Goal: Transaction & Acquisition: Obtain resource

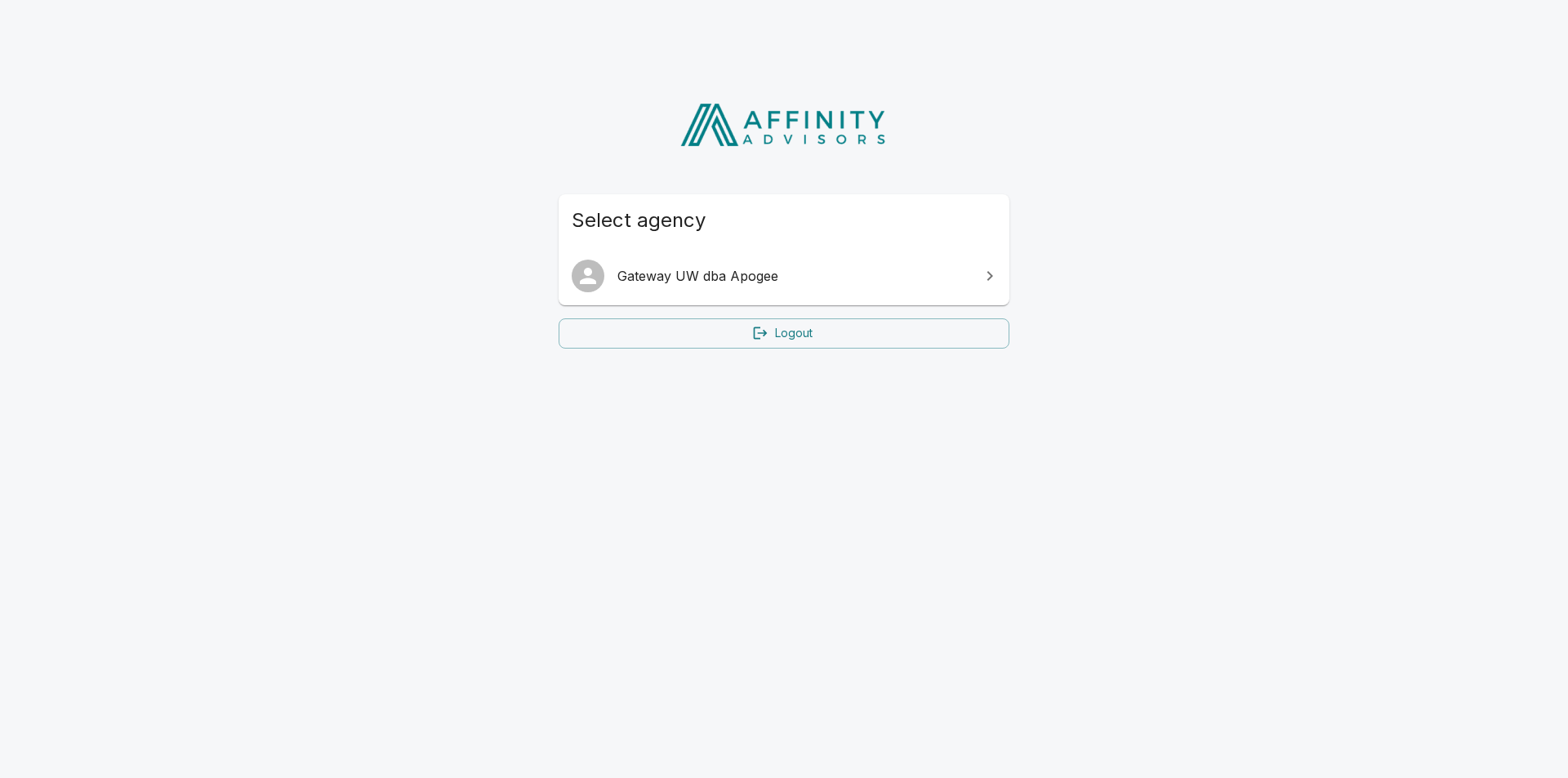
click at [829, 260] on link "Gateway UW dba Apogee" at bounding box center [783, 275] width 451 height 46
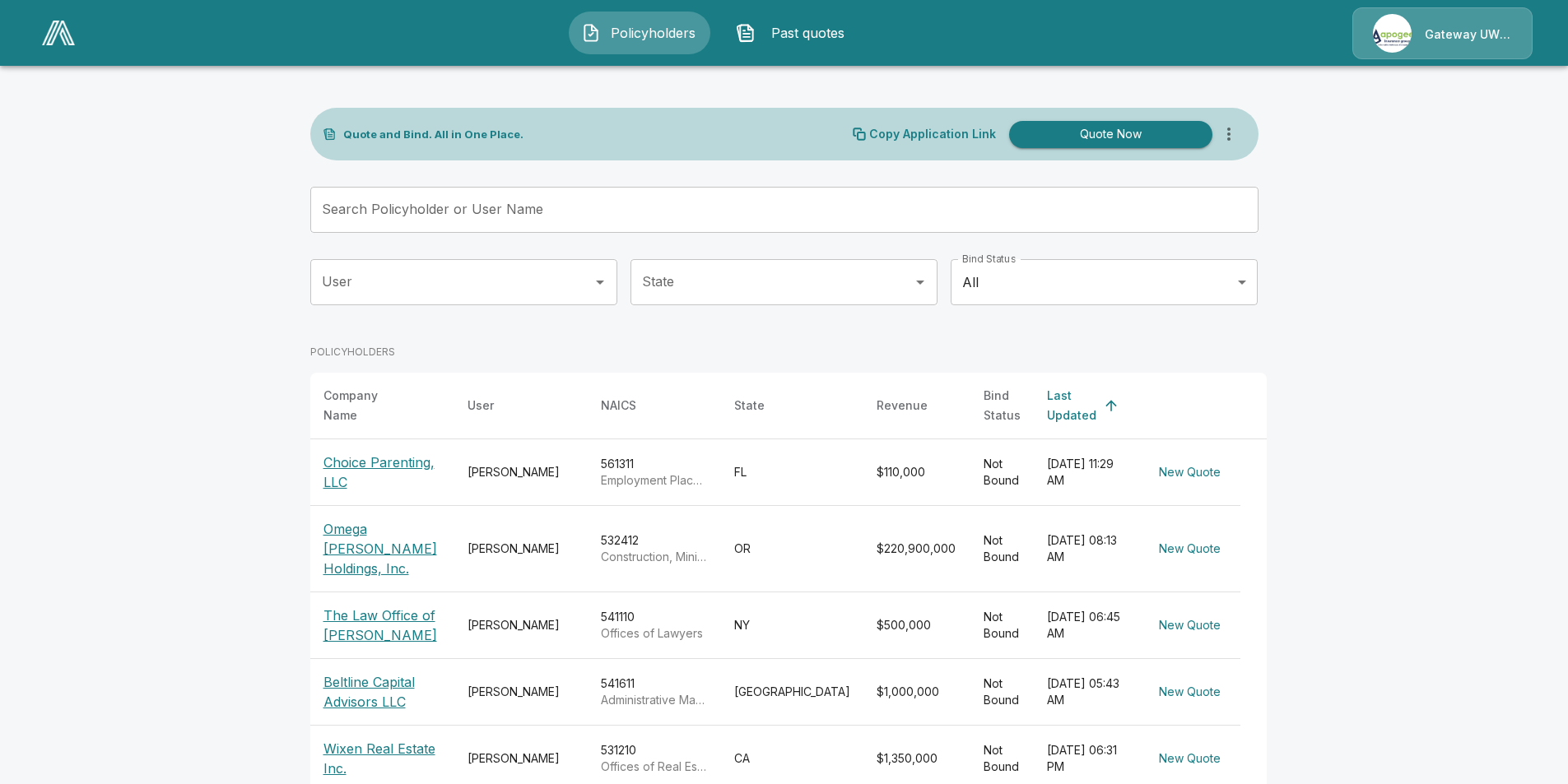
click at [400, 464] on p "Choice Parenting, LLC" at bounding box center [382, 473] width 118 height 39
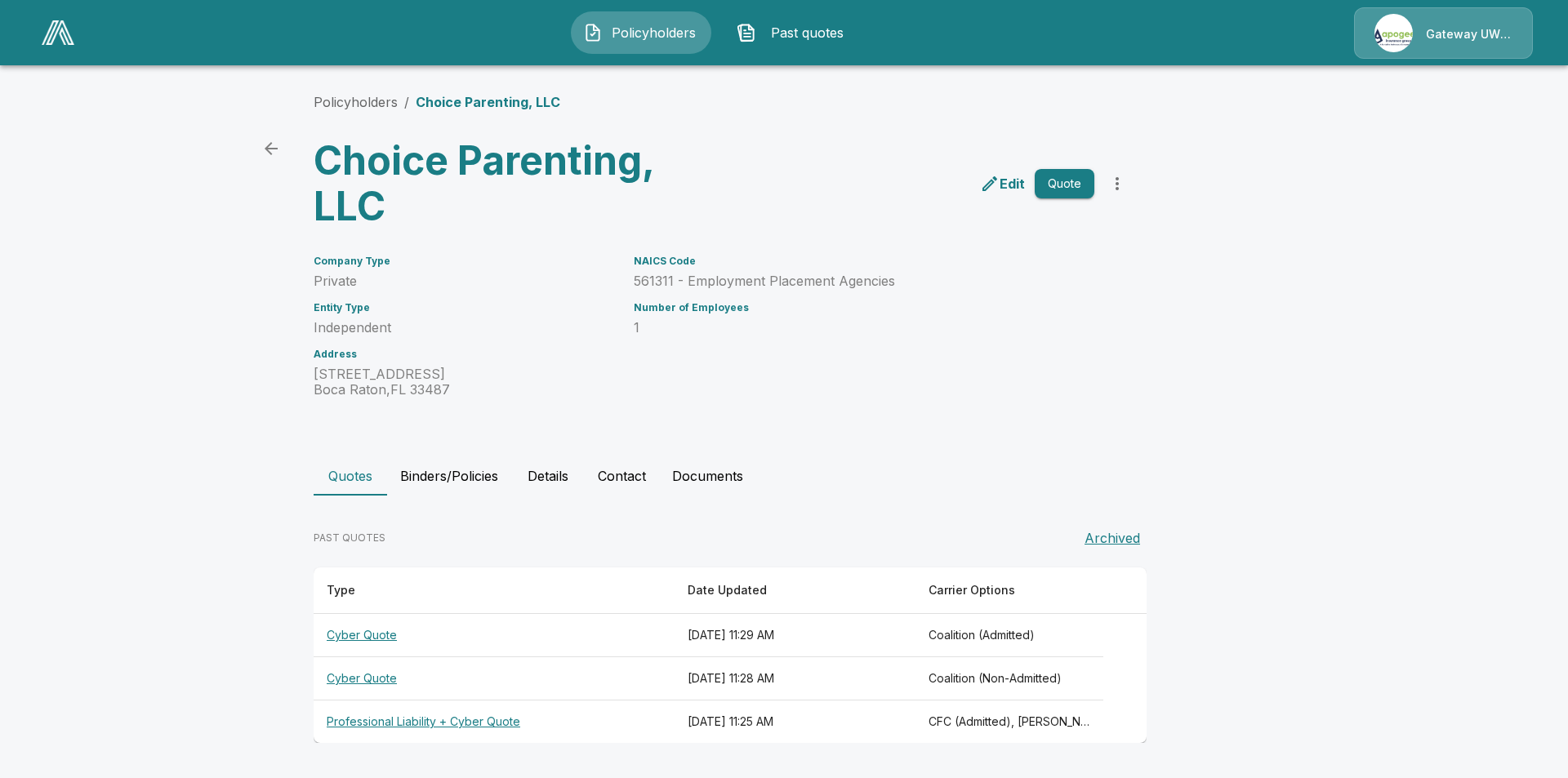
click at [803, 662] on th "[DATE] 11:28 AM" at bounding box center [795, 678] width 241 height 44
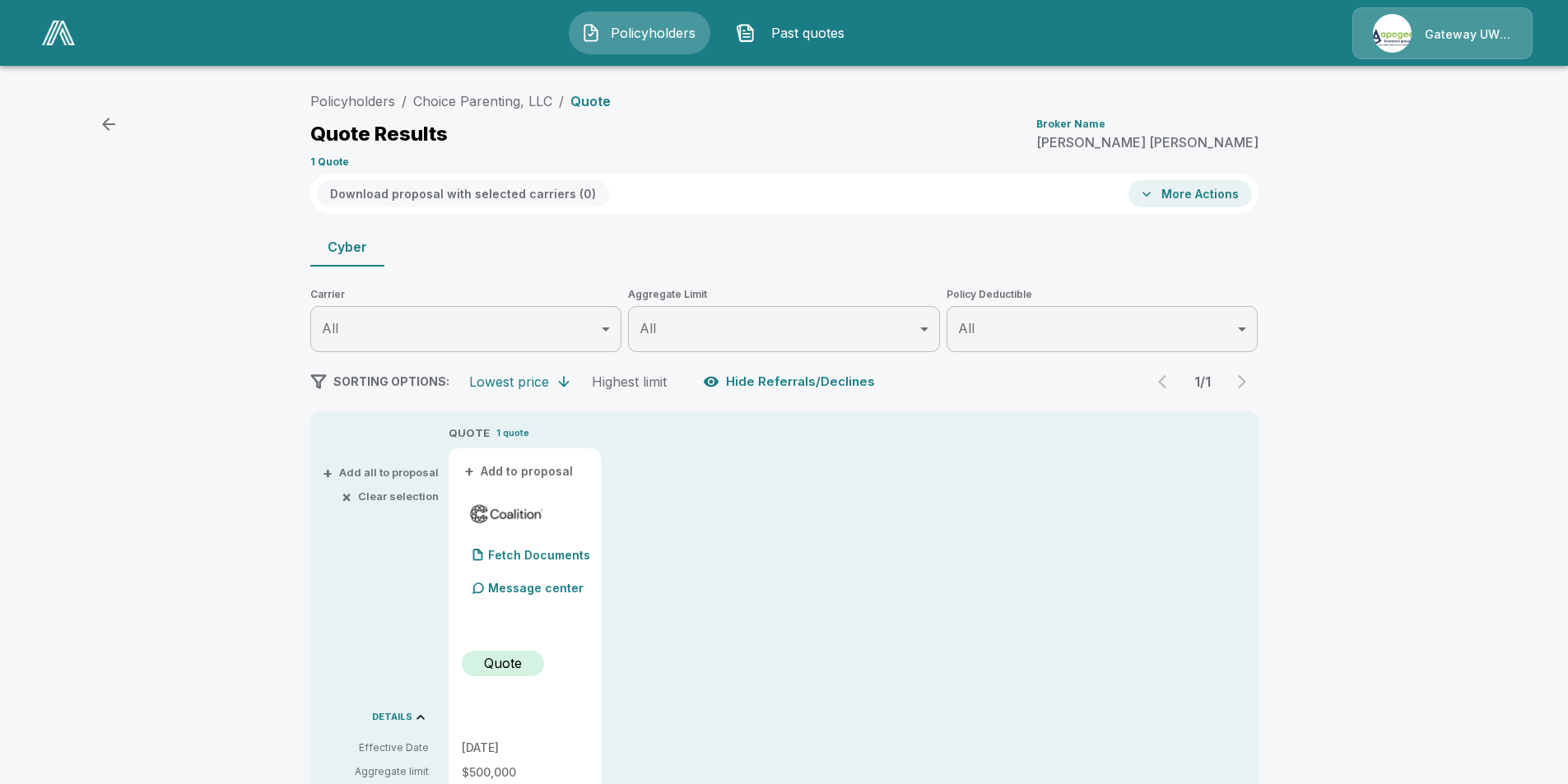
click at [376, 256] on button "Cyber" at bounding box center [348, 247] width 74 height 39
click at [460, 97] on link "Choice Parenting, LLC" at bounding box center [482, 101] width 139 height 17
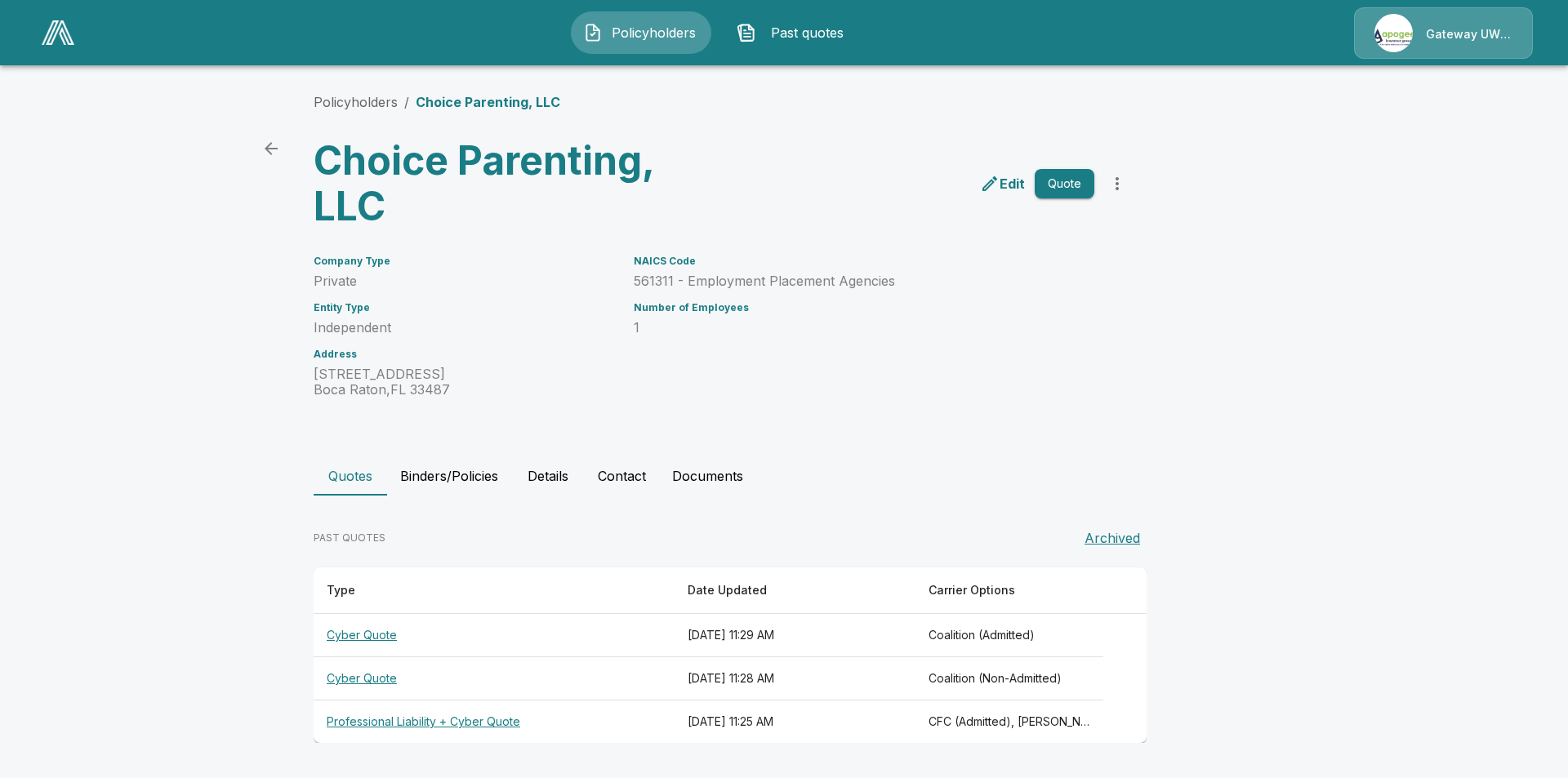
click at [739, 622] on th "[DATE] 11:29 AM" at bounding box center [795, 636] width 241 height 44
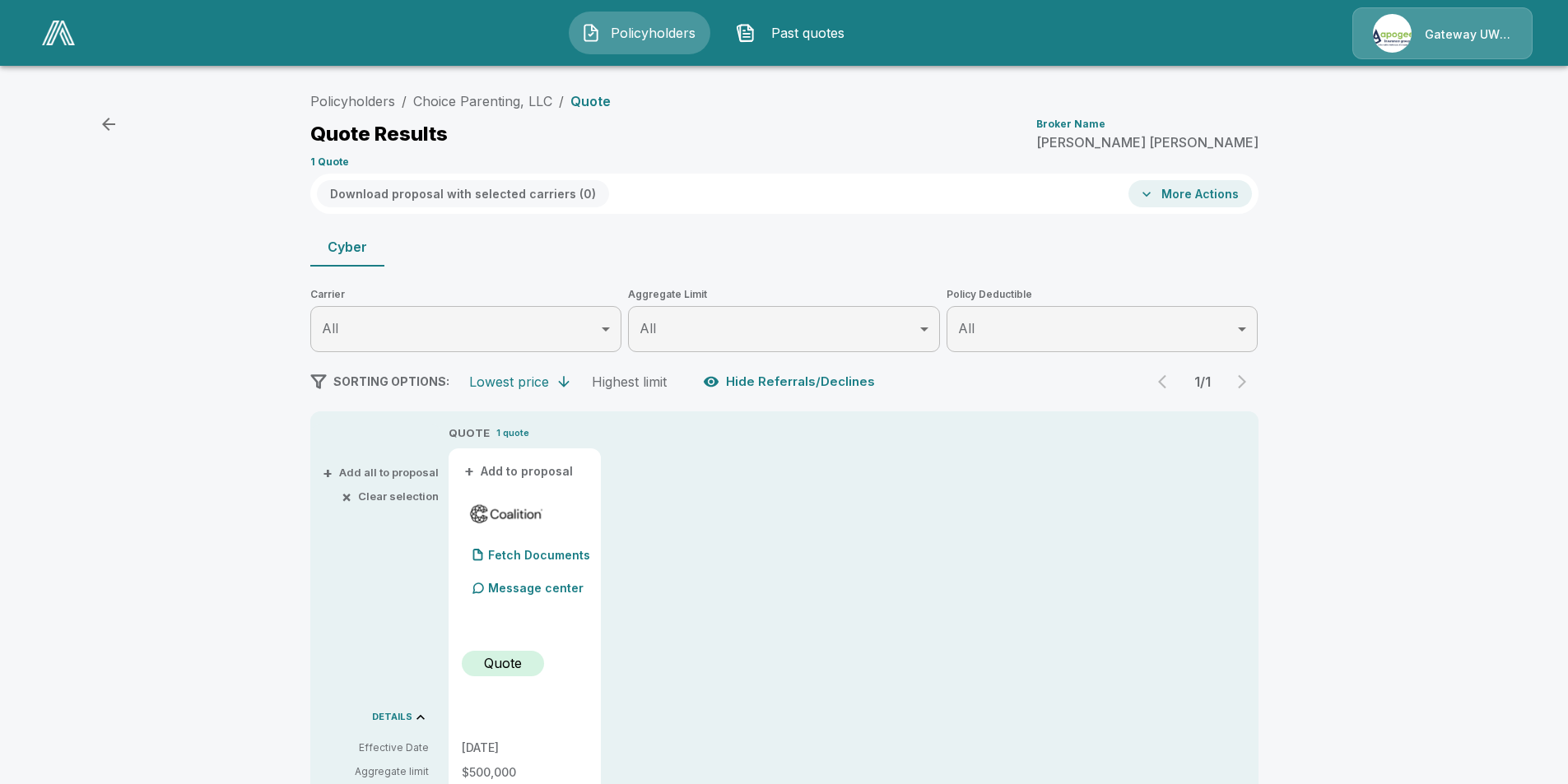
click at [473, 92] on li "Choice Parenting, LLC" at bounding box center [482, 102] width 139 height 20
click at [474, 93] on link "Choice Parenting, LLC" at bounding box center [482, 101] width 139 height 17
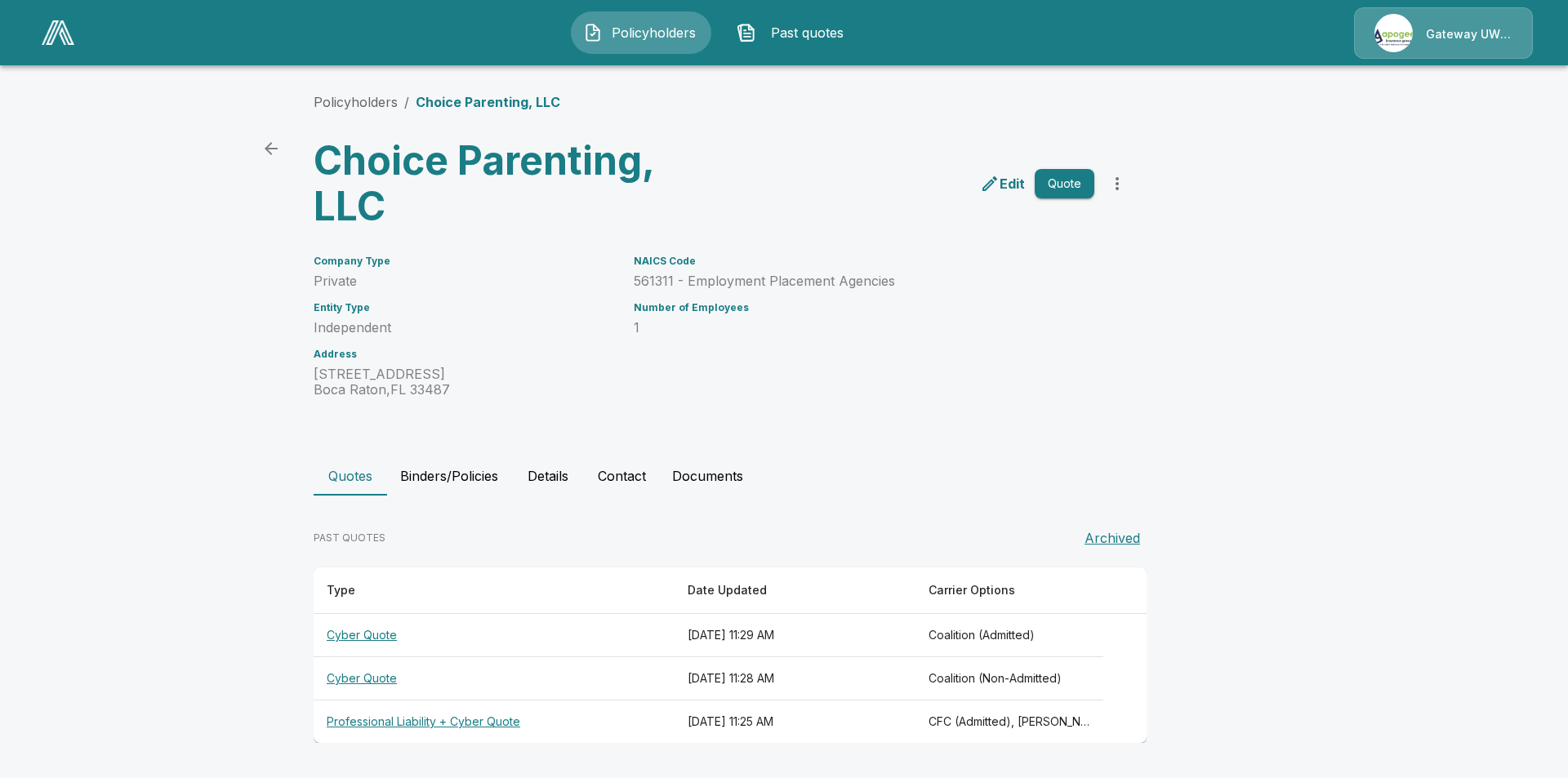
click at [750, 720] on th "[DATE] 11:25 AM" at bounding box center [795, 722] width 241 height 44
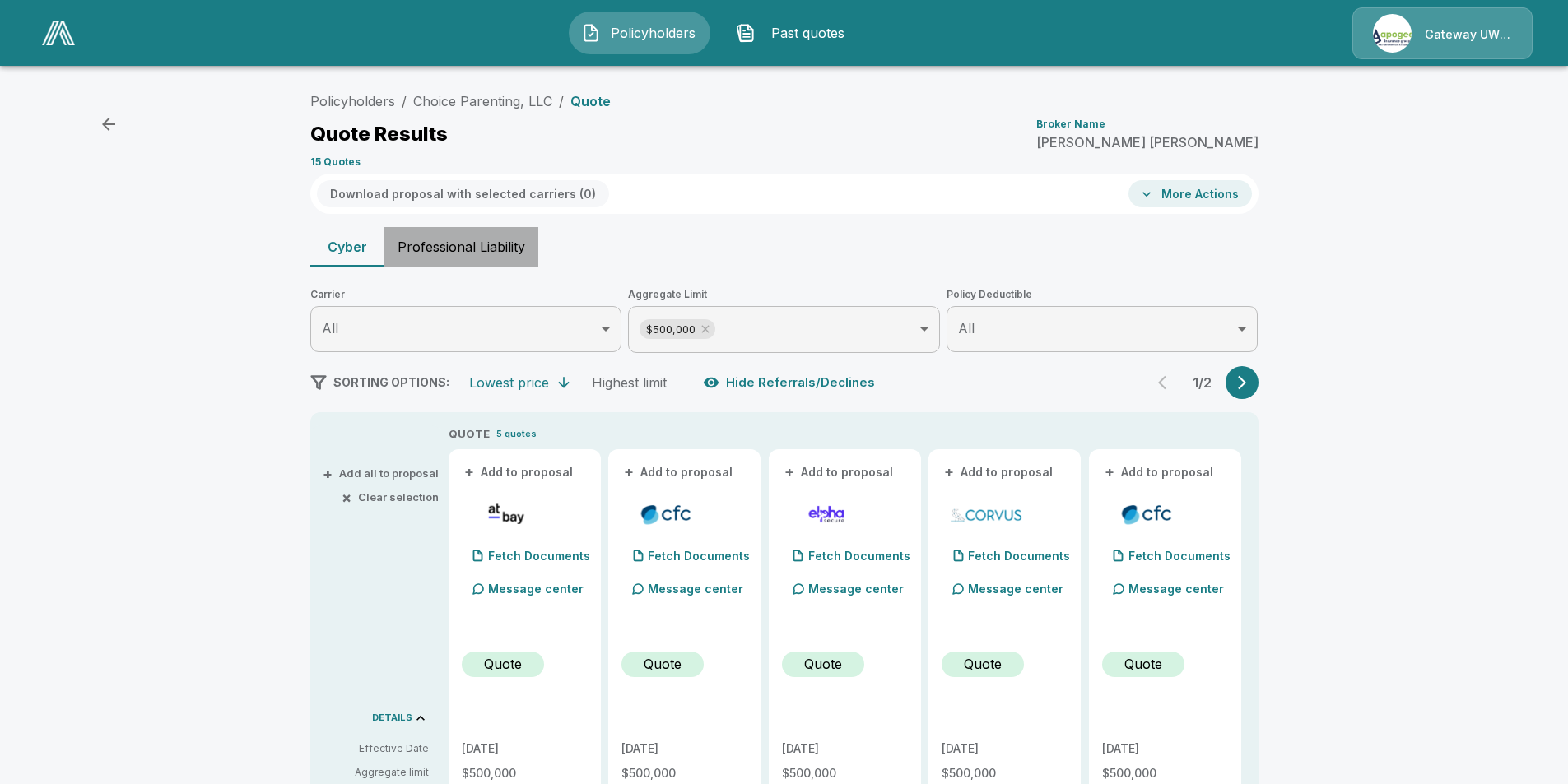
click at [504, 227] on button "Professional Liability" at bounding box center [462, 247] width 154 height 39
type input "*******"
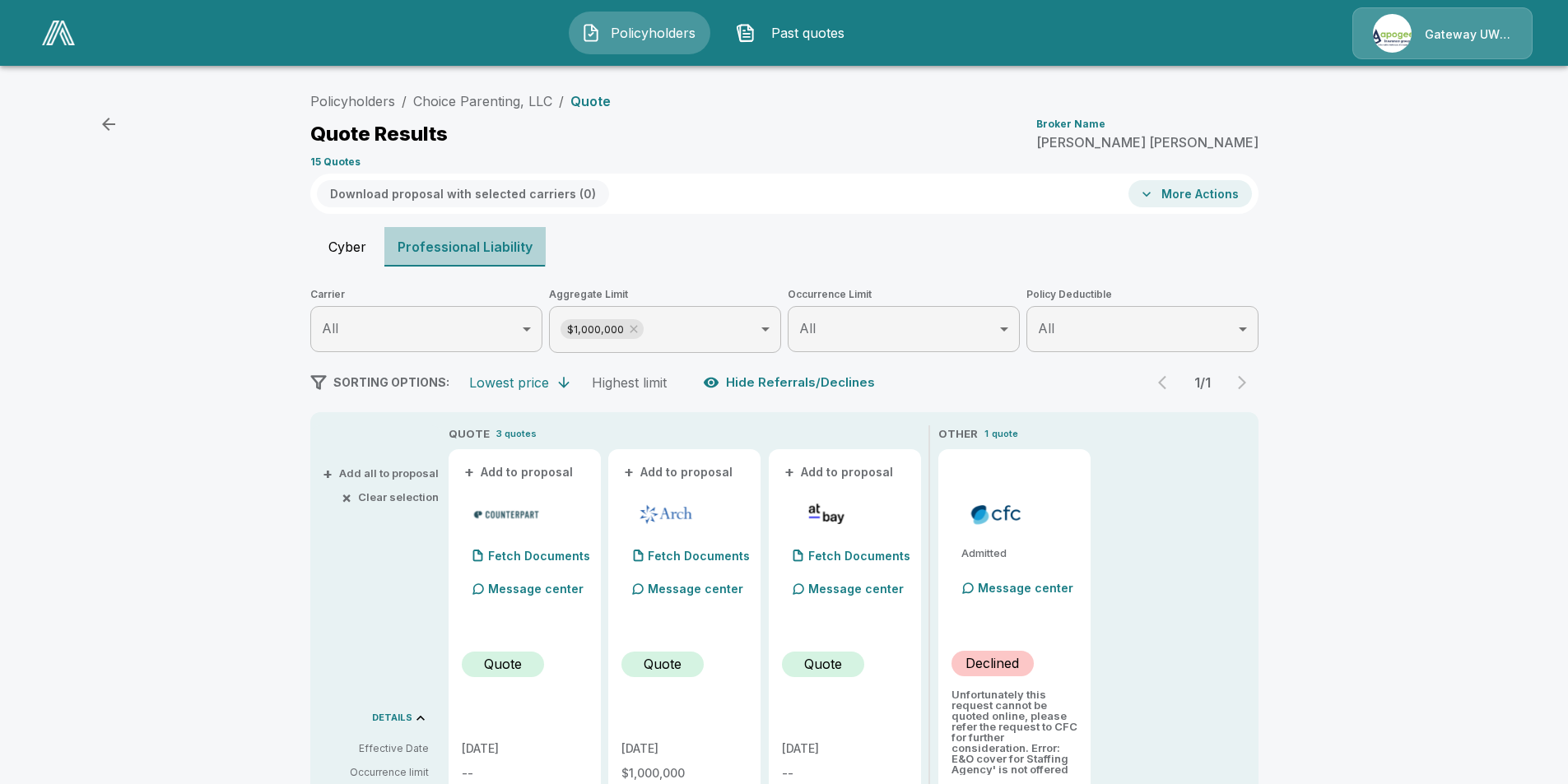
click at [485, 243] on button "Professional Liability" at bounding box center [465, 247] width 161 height 39
click at [1192, 190] on button "More Actions" at bounding box center [1190, 194] width 123 height 27
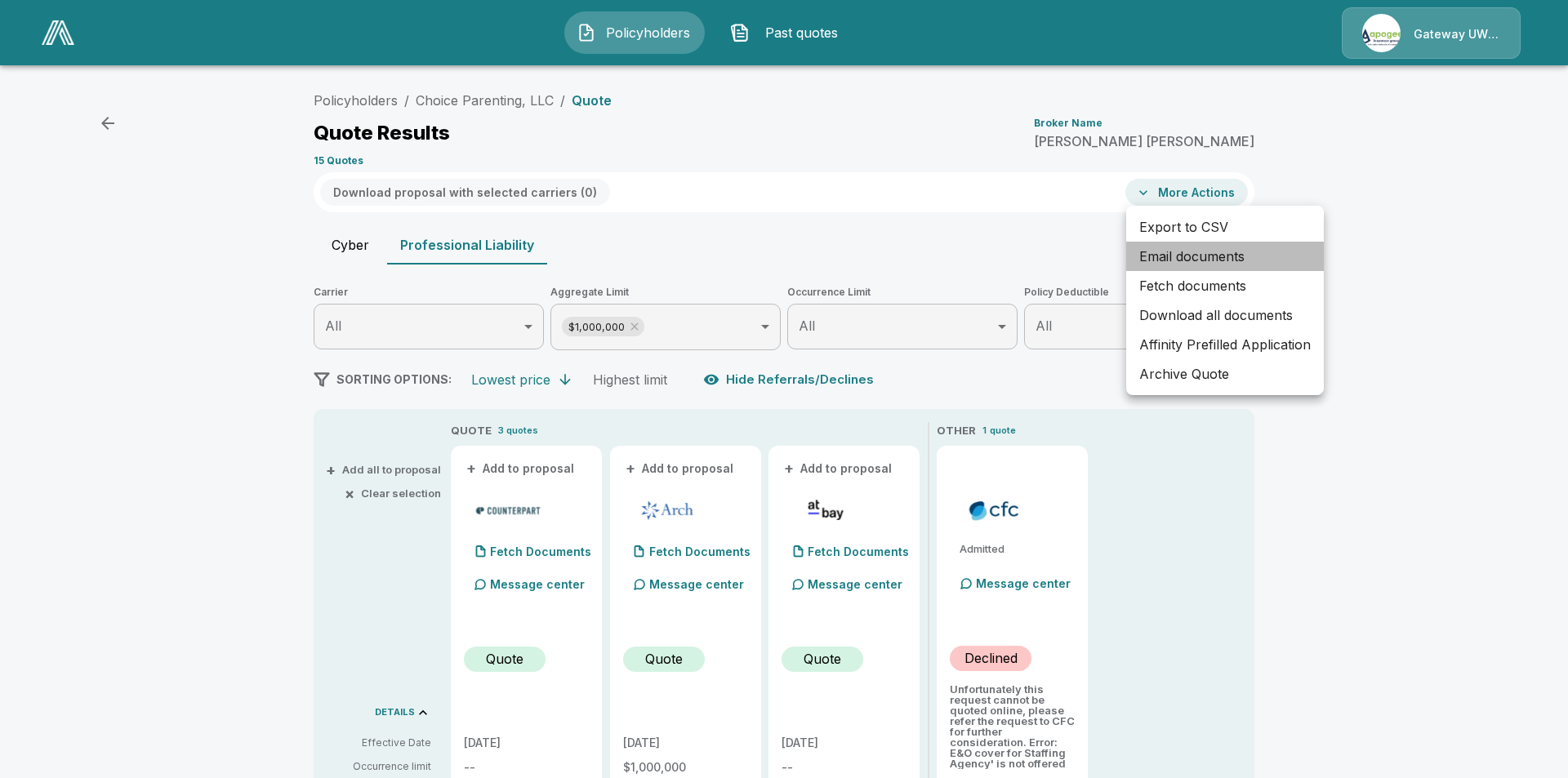
click at [1172, 262] on li "Email documents" at bounding box center [1225, 256] width 198 height 29
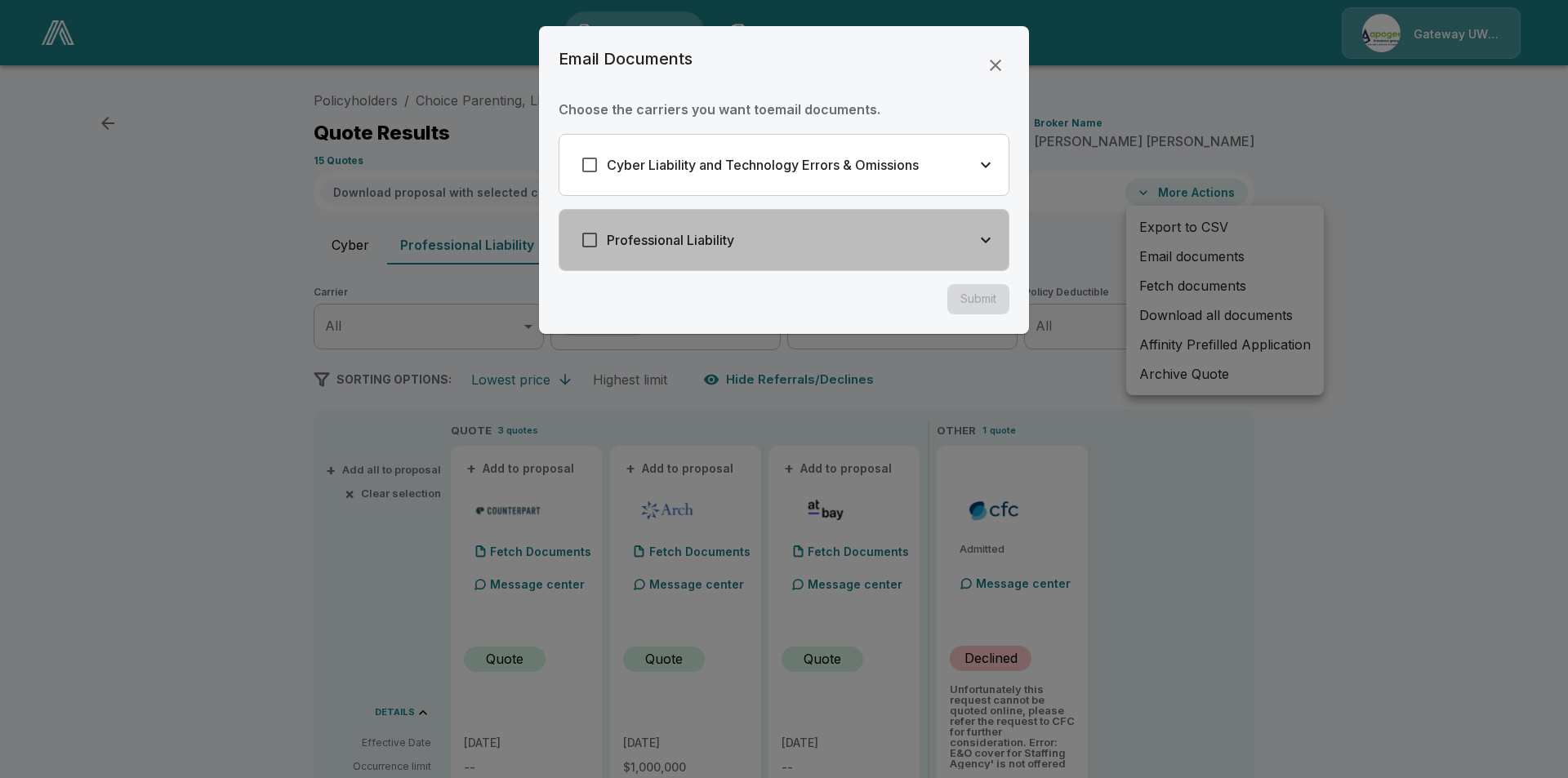
click at [763, 226] on div "Professional Liability" at bounding box center [784, 240] width 450 height 60
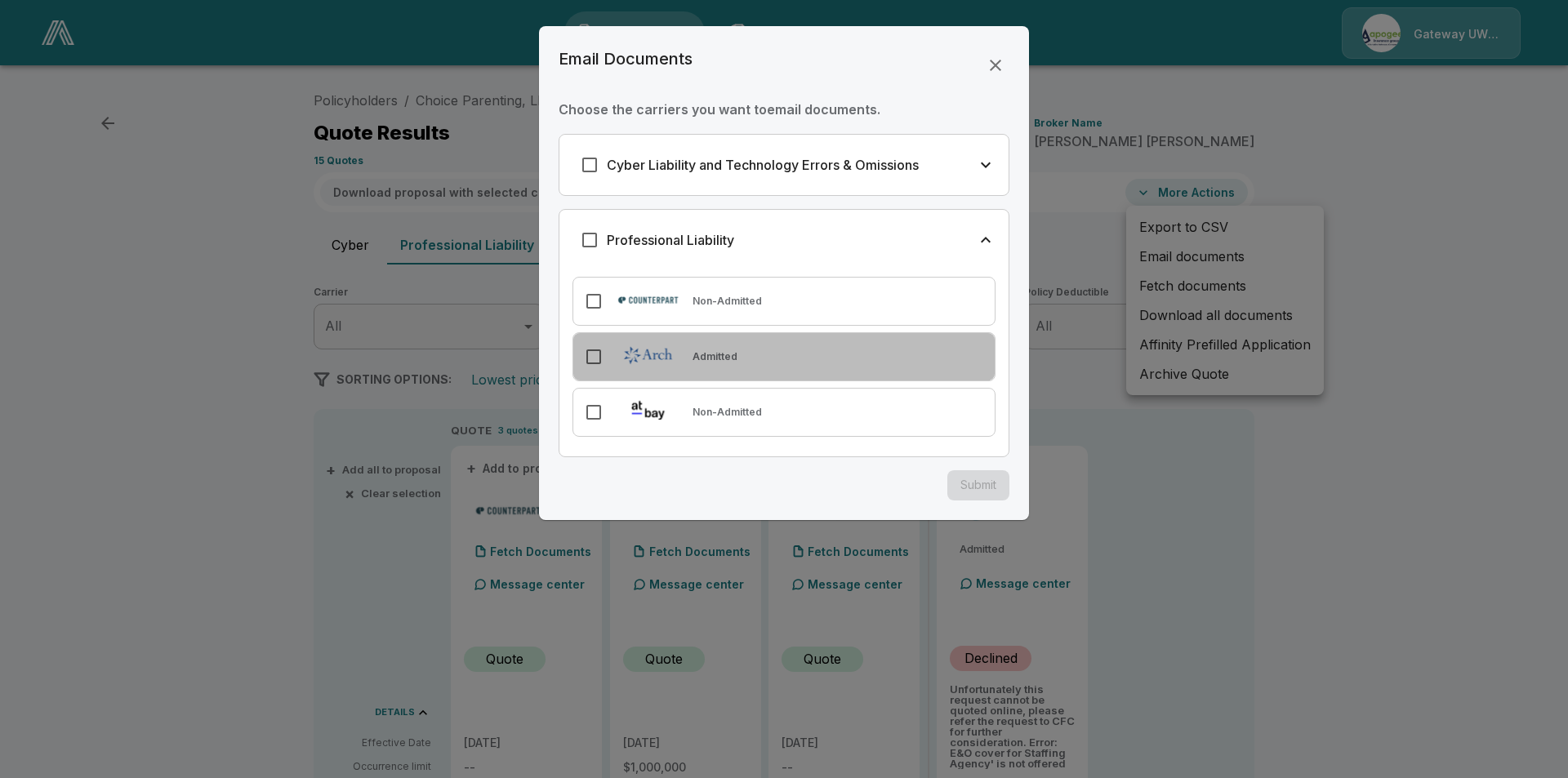
drag, startPoint x: 655, startPoint y: 346, endPoint x: 683, endPoint y: 358, distance: 30.5
click at [654, 346] on img at bounding box center [648, 356] width 76 height 23
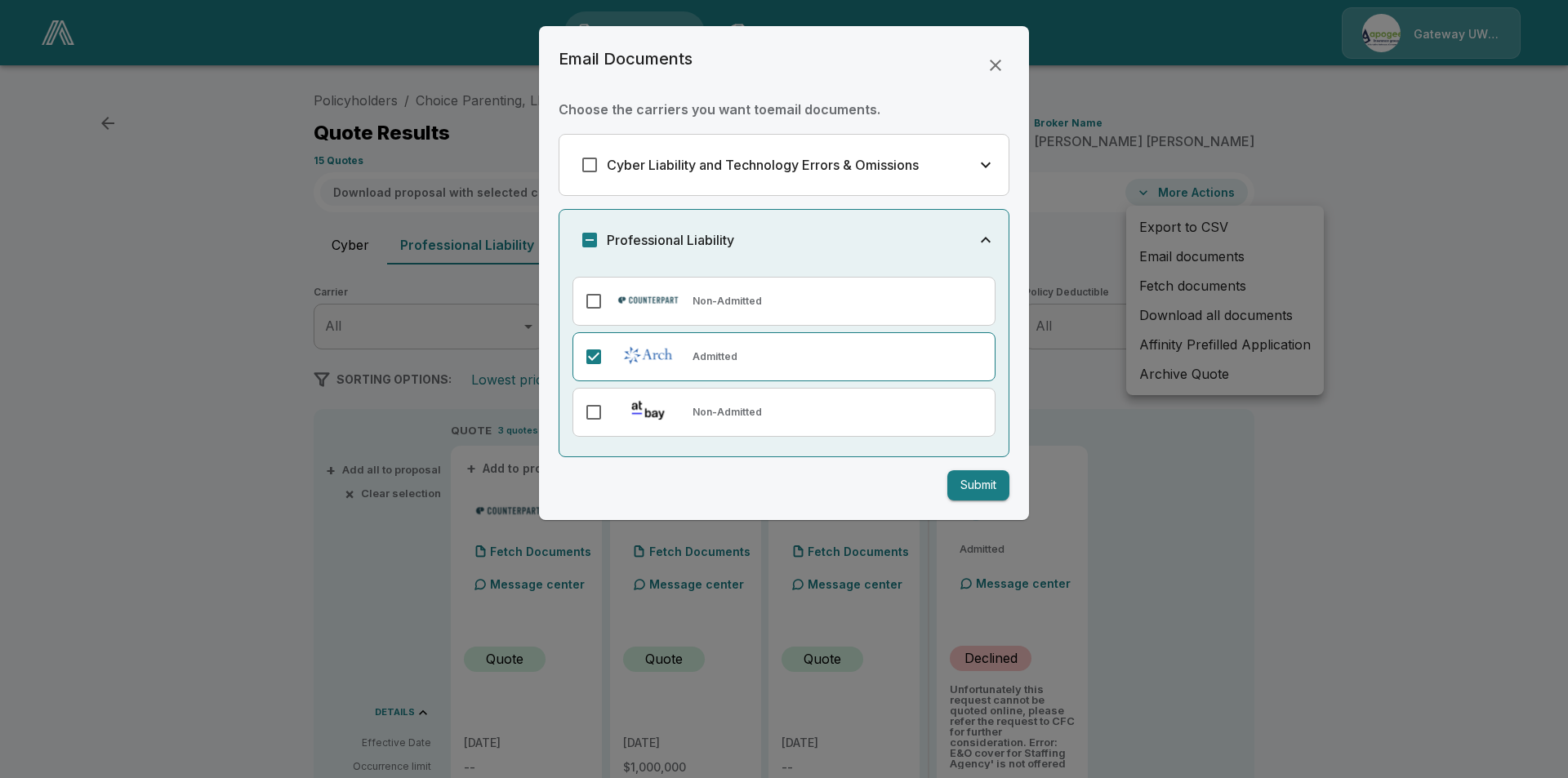
click at [975, 484] on button "Submit" at bounding box center [979, 484] width 62 height 30
